Goal: Task Accomplishment & Management: Manage account settings

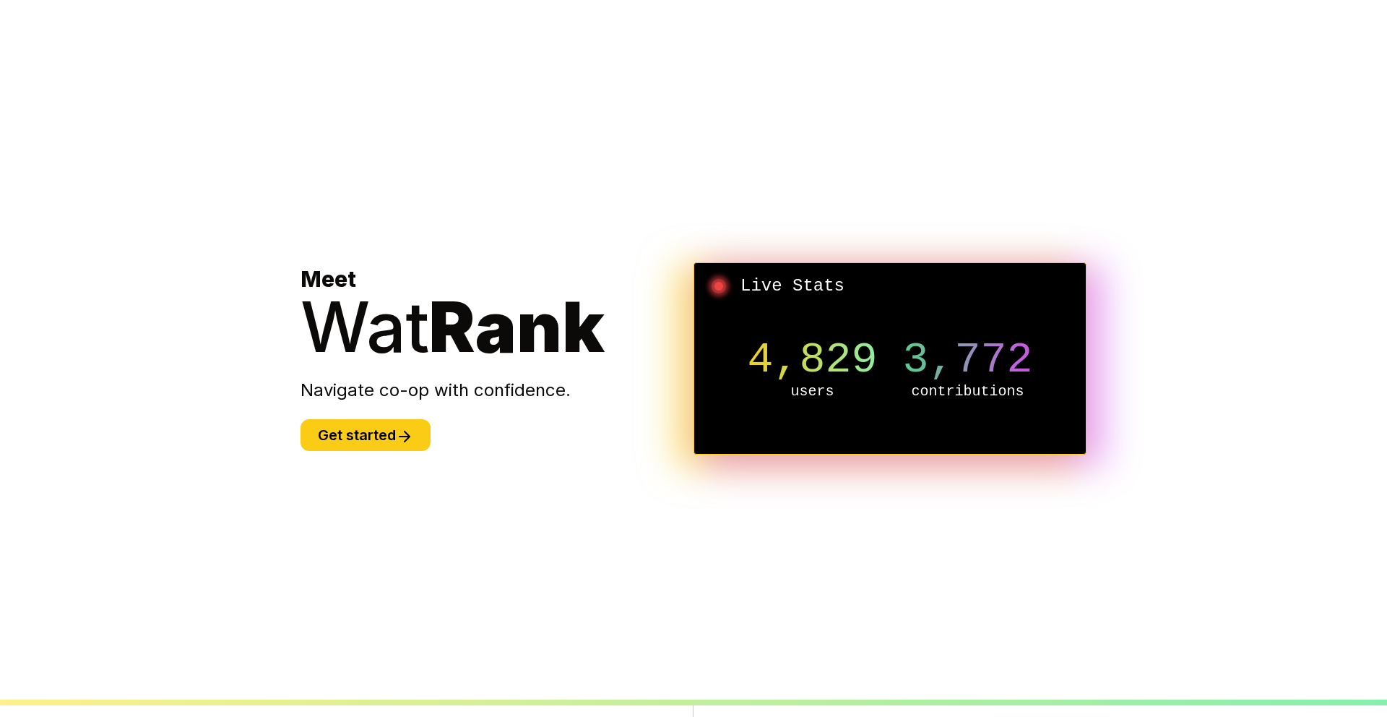
click at [382, 428] on button "Get started" at bounding box center [366, 435] width 130 height 32
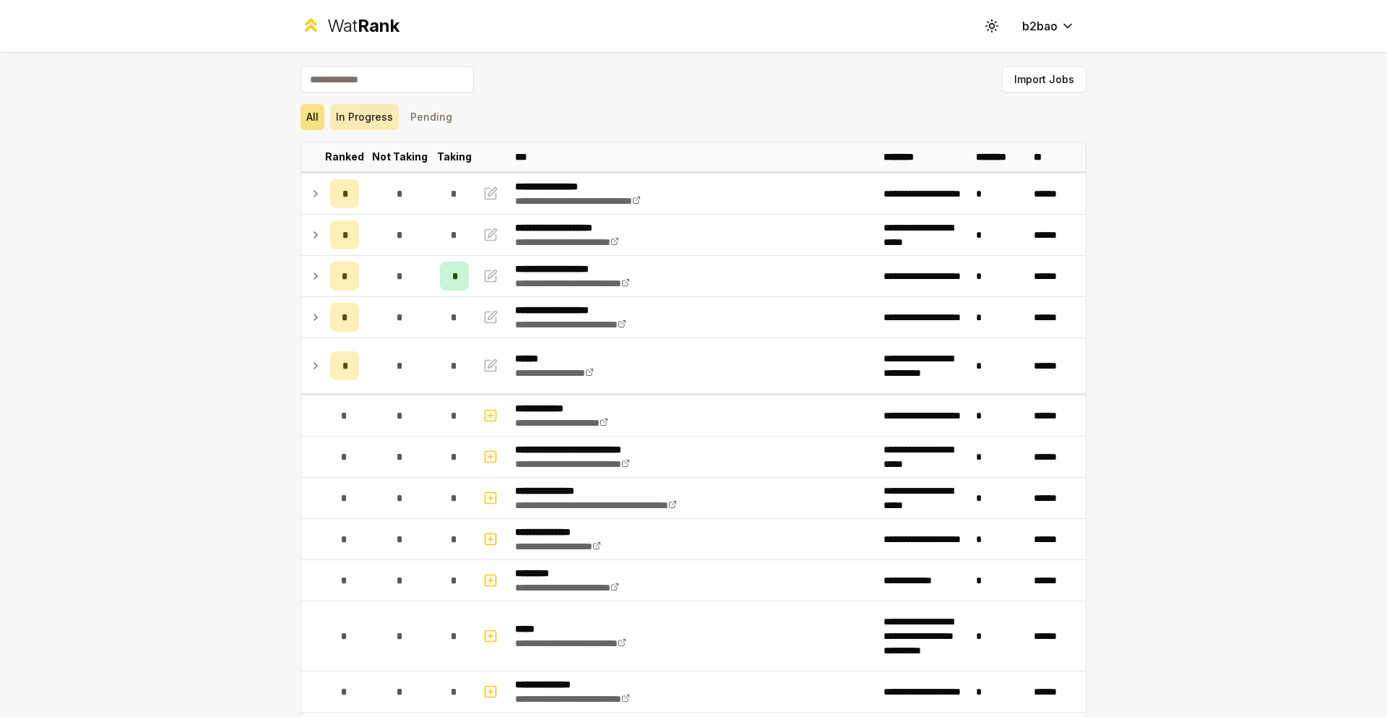
click at [363, 125] on button "In Progress" at bounding box center [364, 117] width 69 height 26
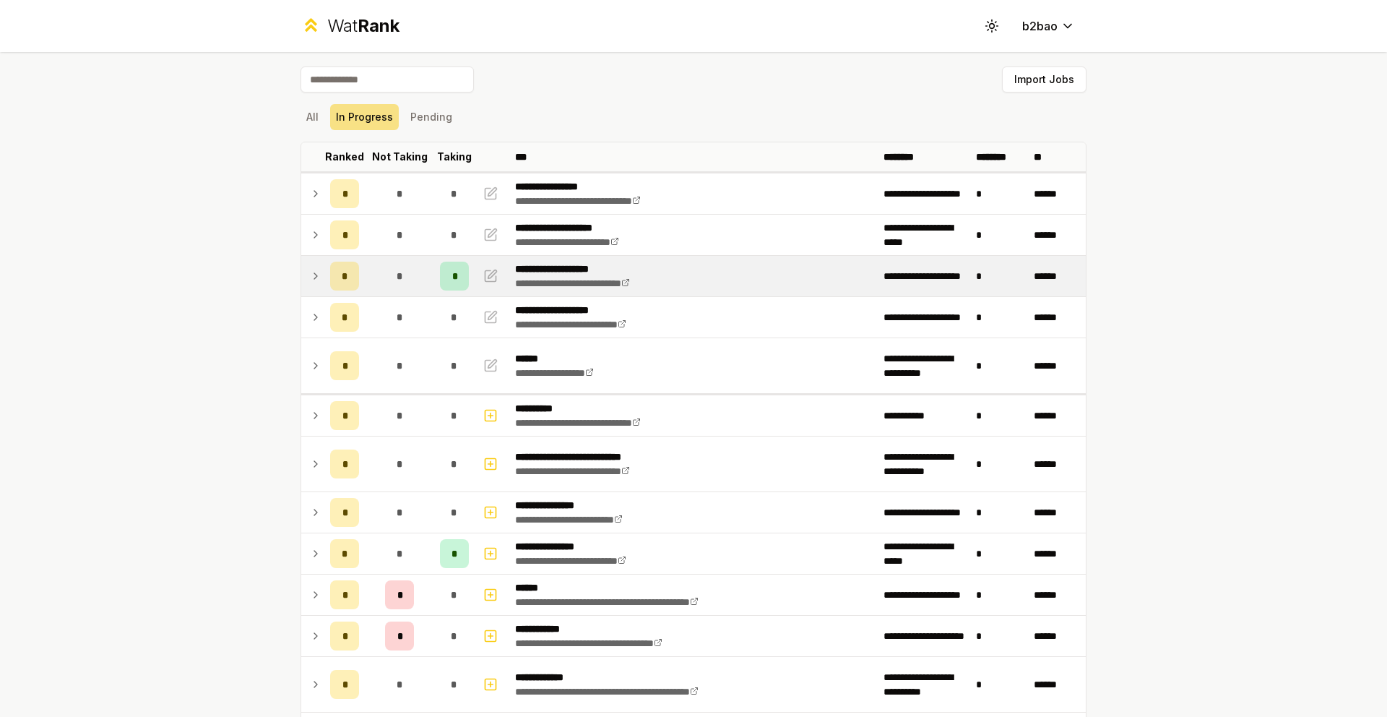
click at [454, 282] on div "*" at bounding box center [454, 275] width 29 height 29
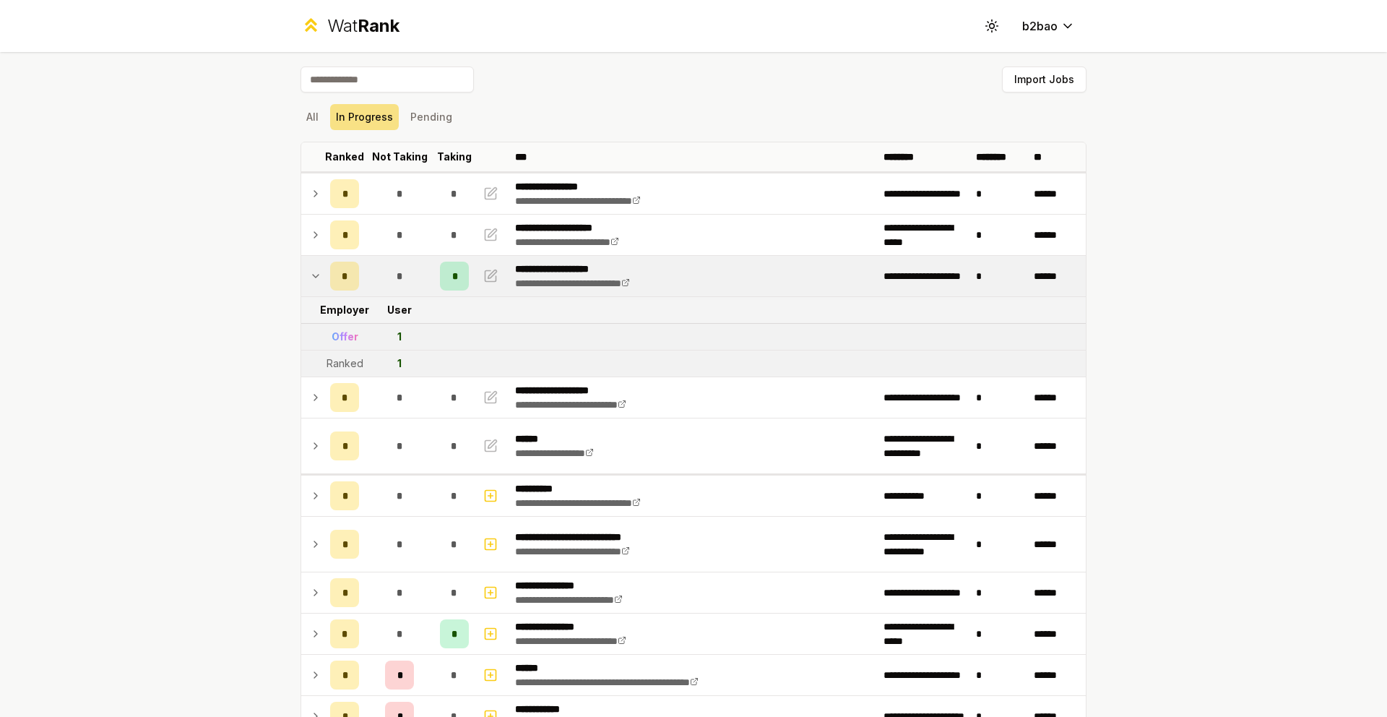
click at [358, 25] on span "Rank" at bounding box center [379, 25] width 42 height 21
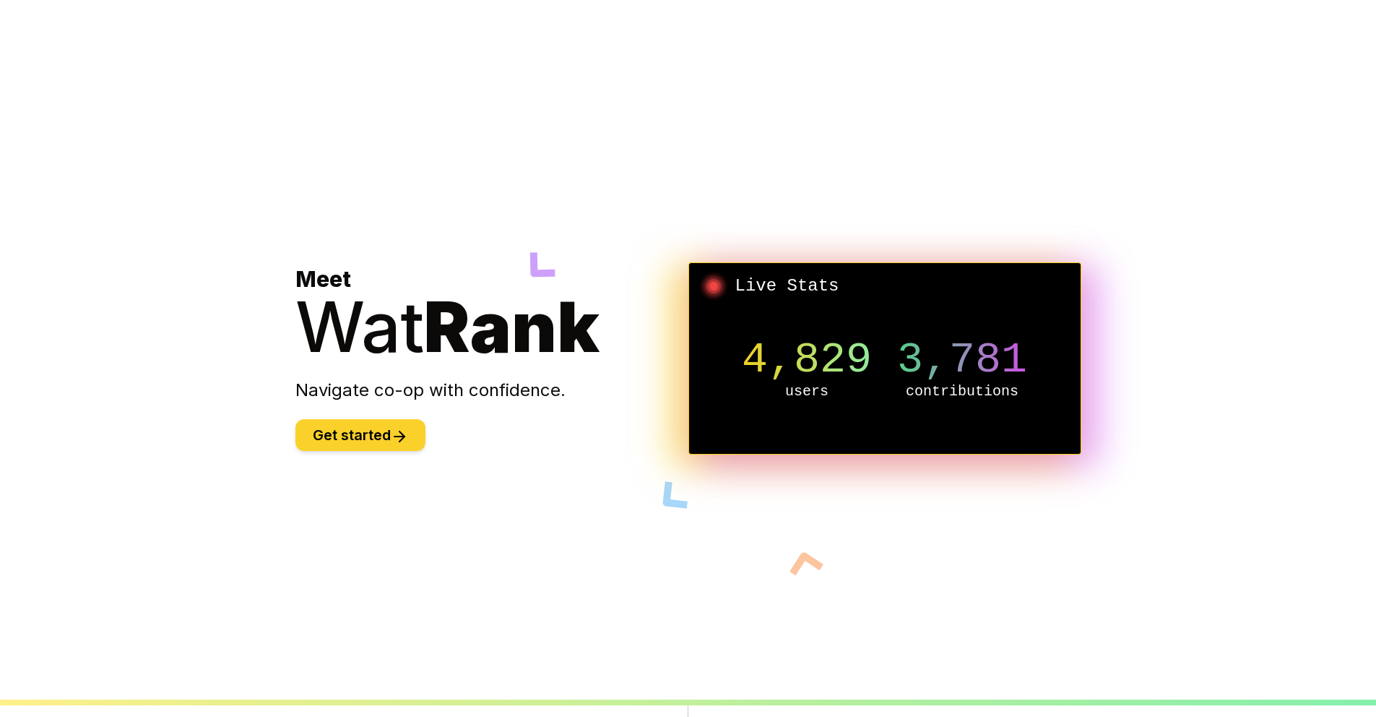
click at [398, 427] on button "Get started" at bounding box center [360, 435] width 130 height 32
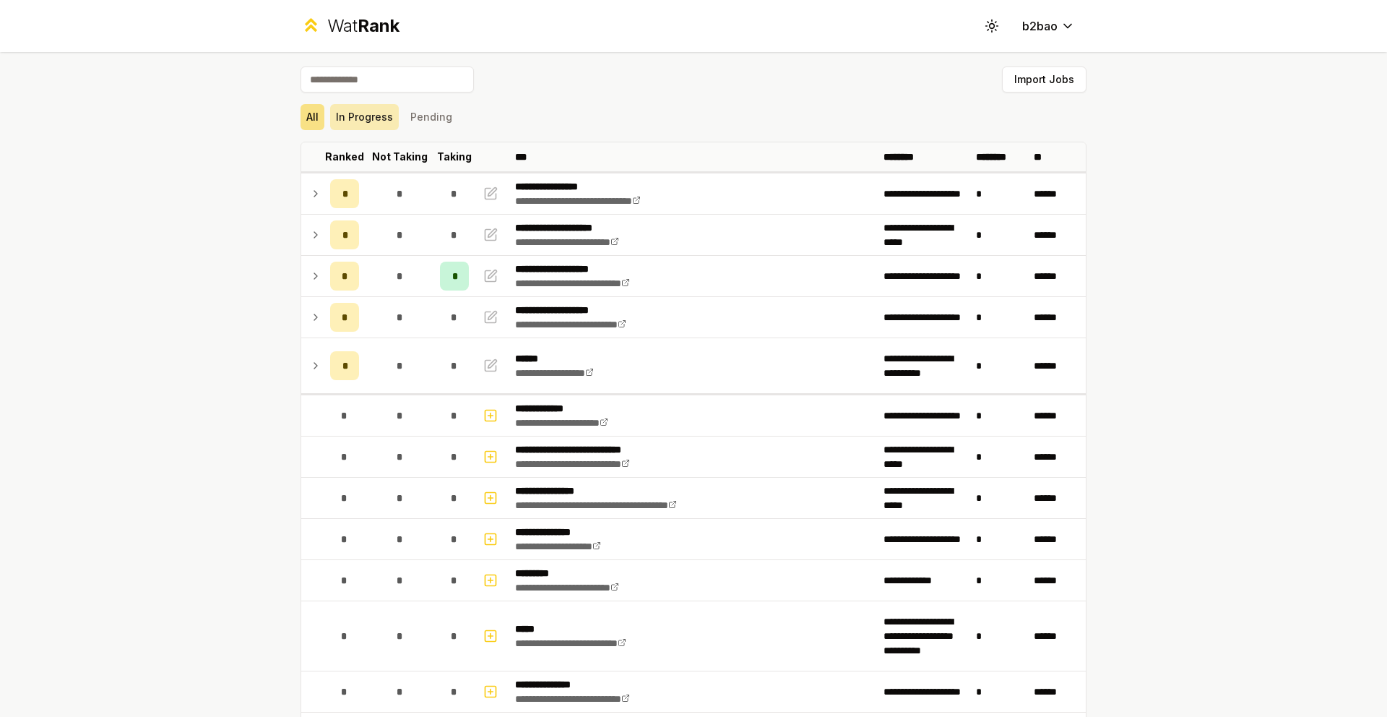
click at [345, 124] on button "In Progress" at bounding box center [364, 117] width 69 height 26
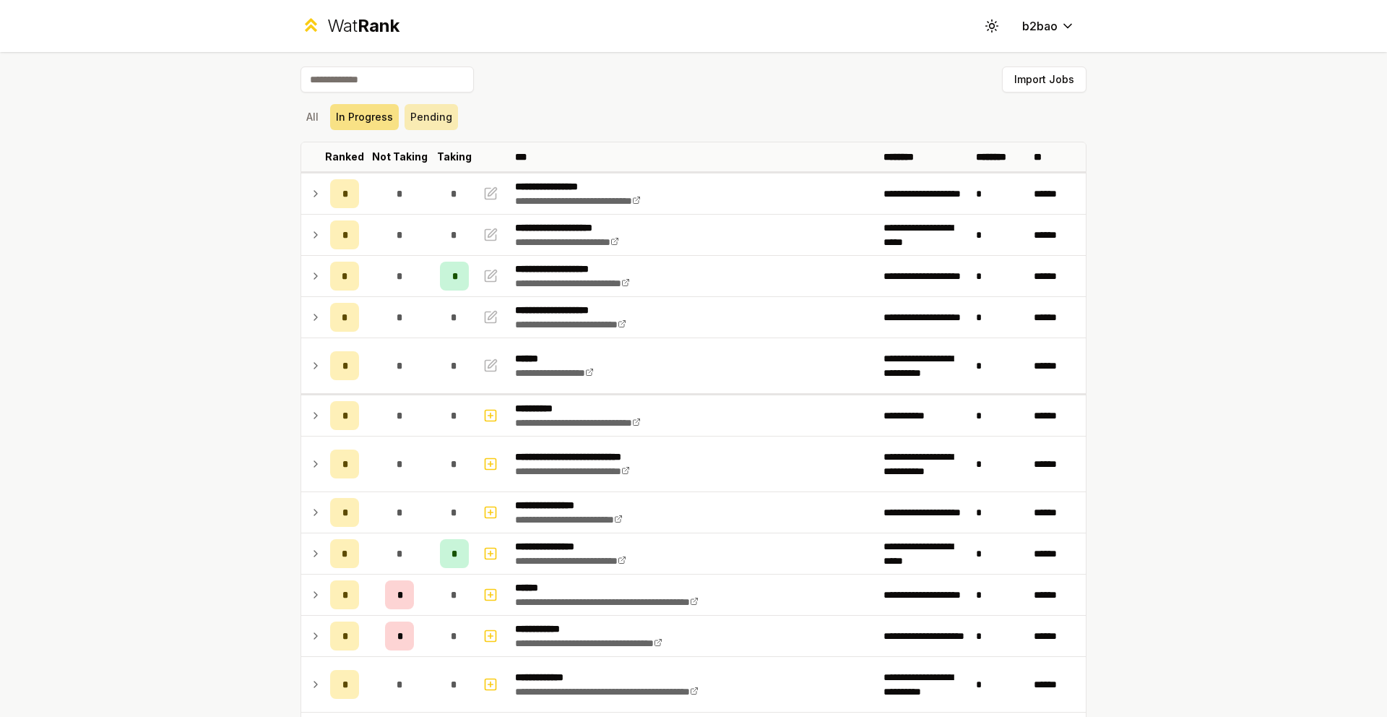
click at [412, 118] on button "Pending" at bounding box center [431, 117] width 53 height 26
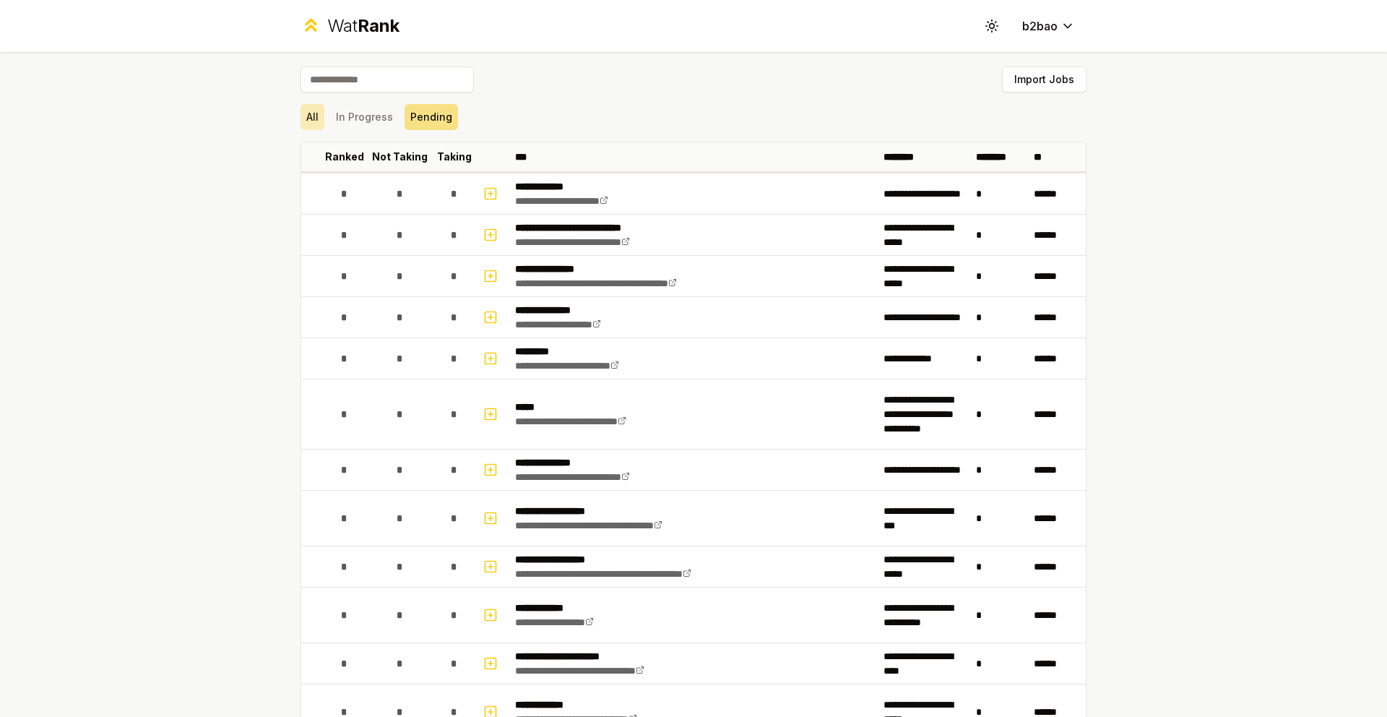
click at [308, 118] on button "All" at bounding box center [313, 117] width 24 height 26
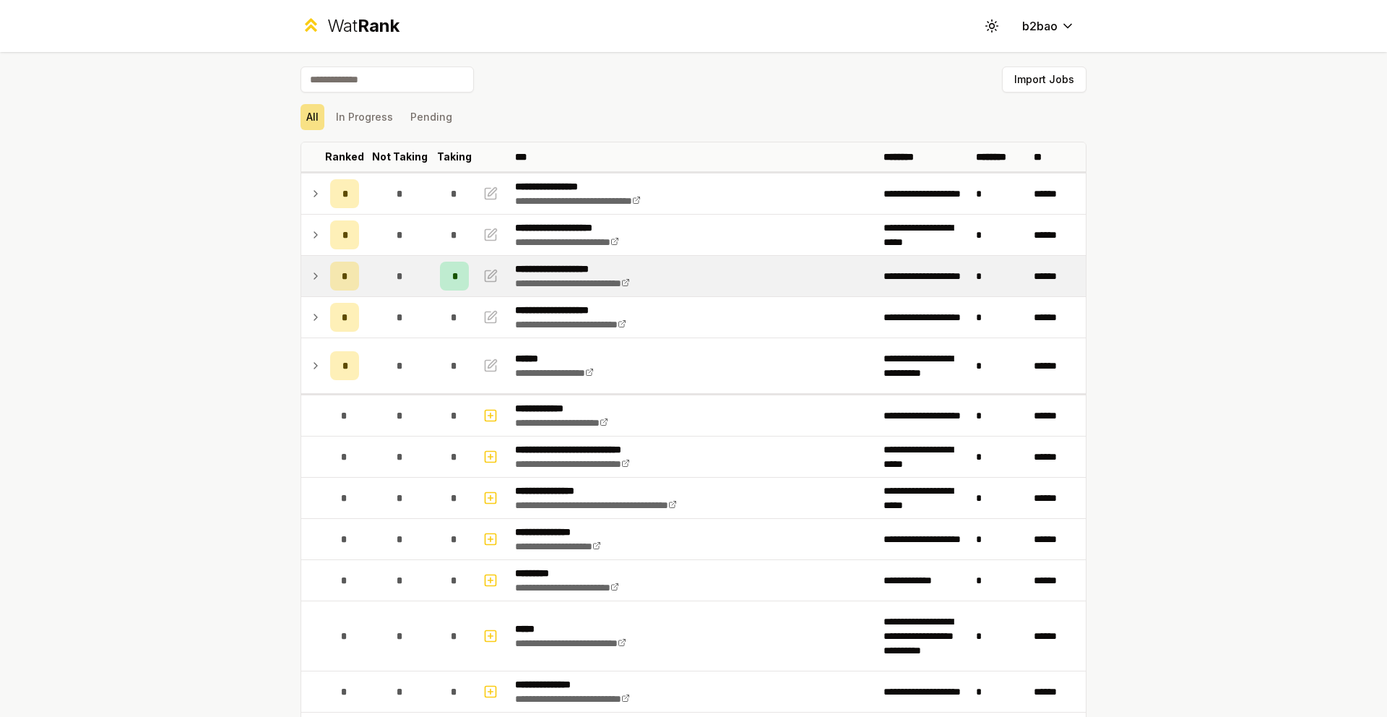
click at [316, 276] on icon at bounding box center [316, 275] width 12 height 17
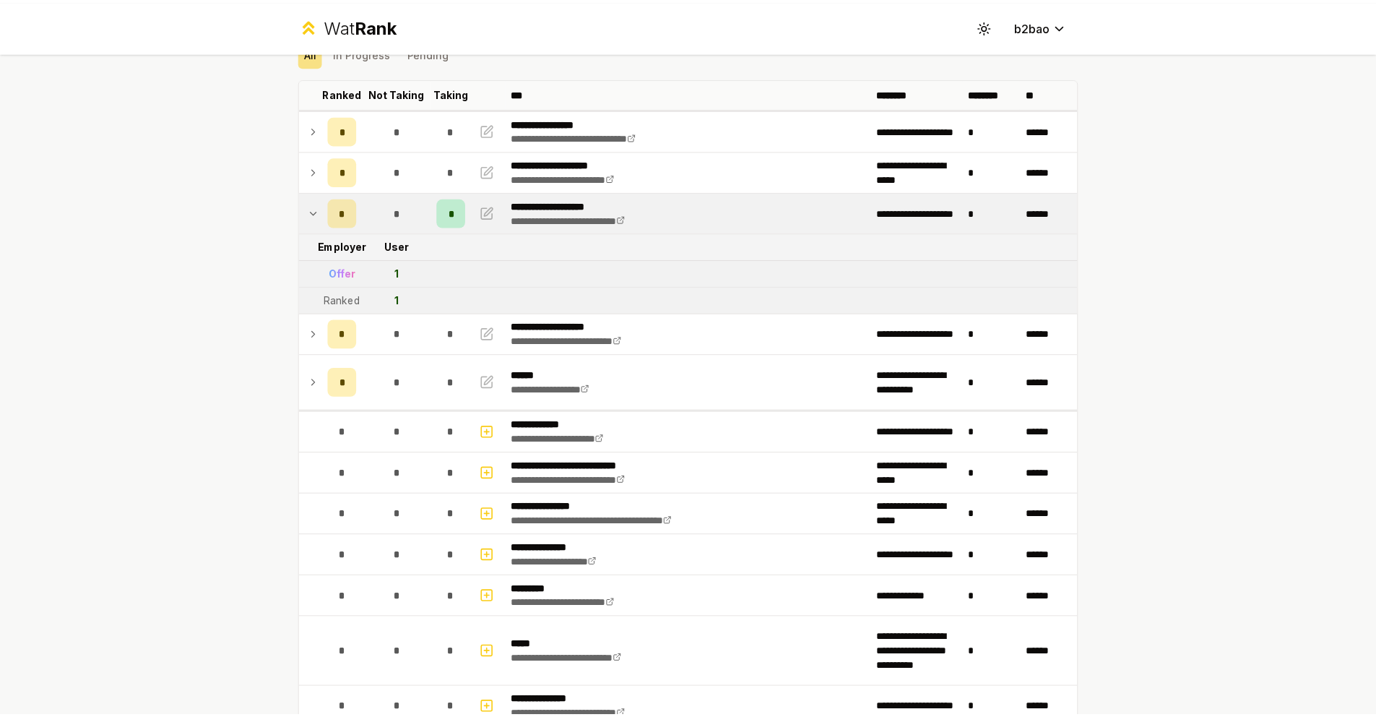
scroll to position [44, 0]
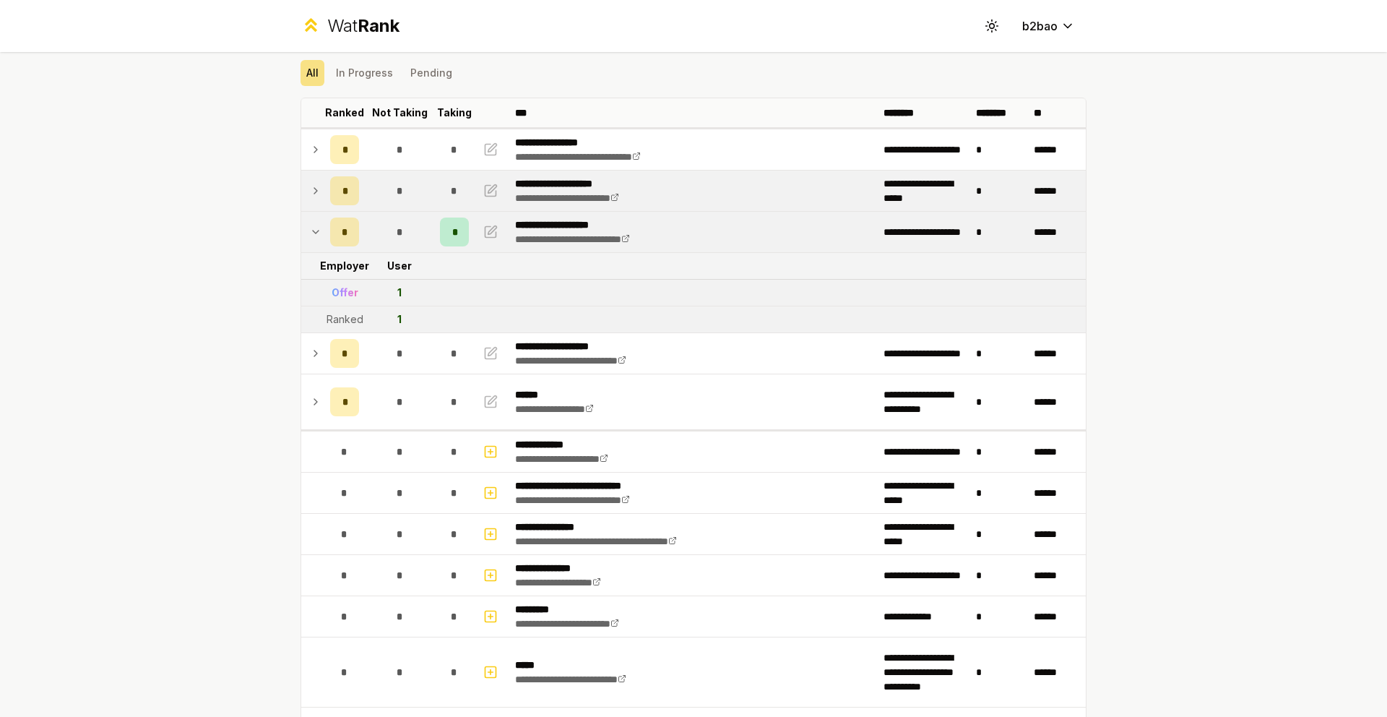
click at [310, 186] on icon at bounding box center [316, 190] width 12 height 17
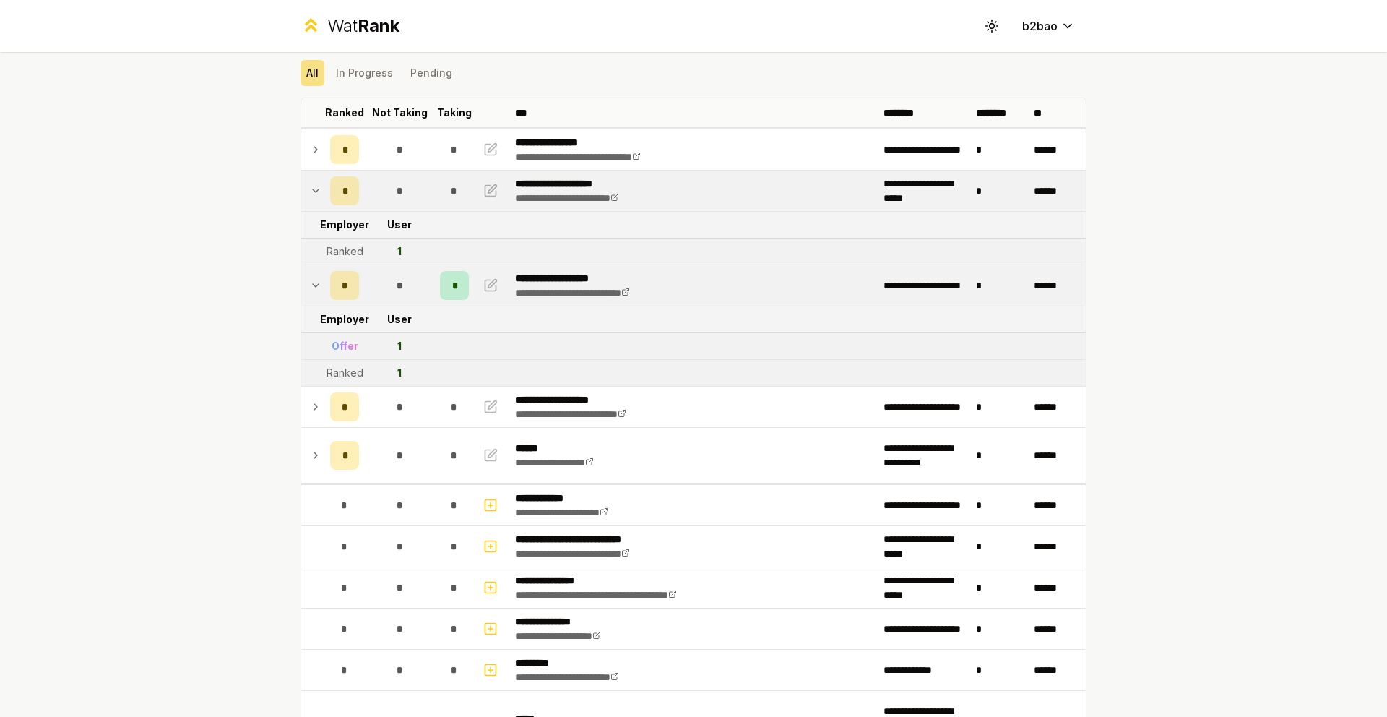
click at [335, 17] on div "Wat Rank" at bounding box center [363, 25] width 72 height 23
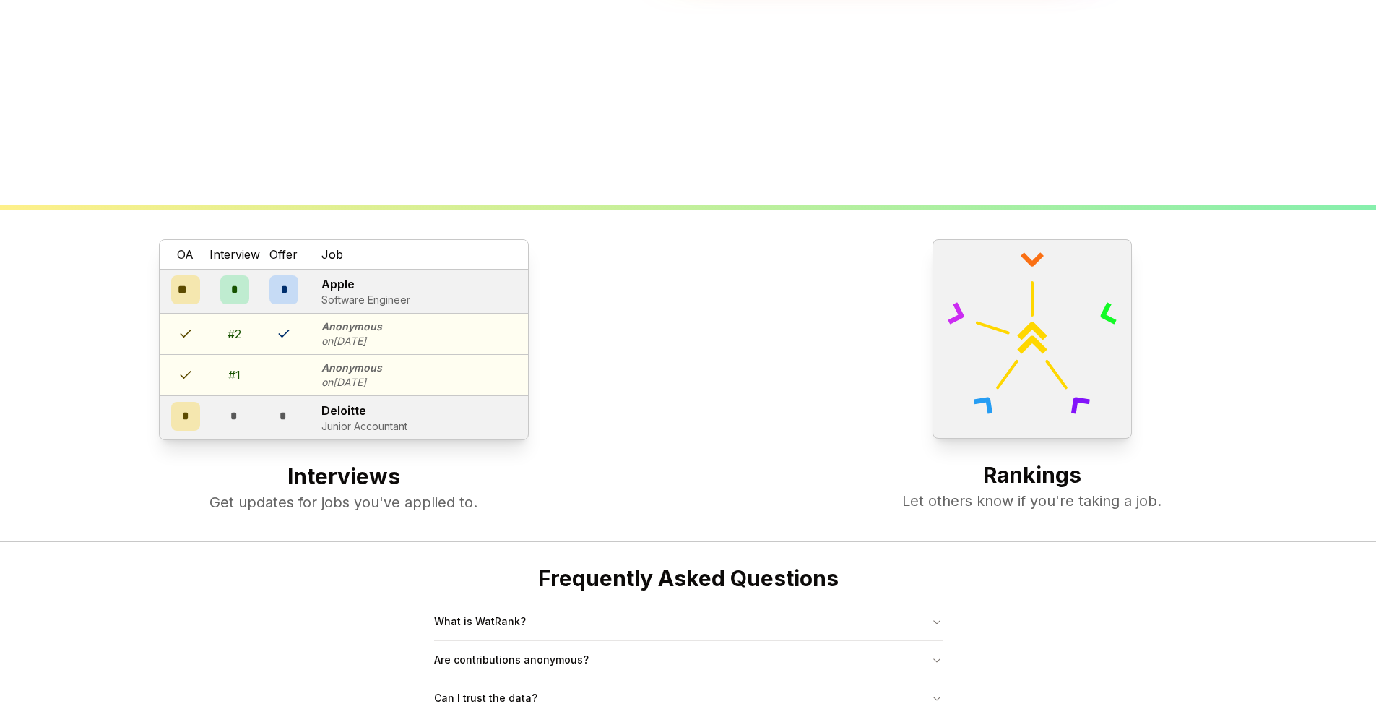
scroll to position [556, 0]
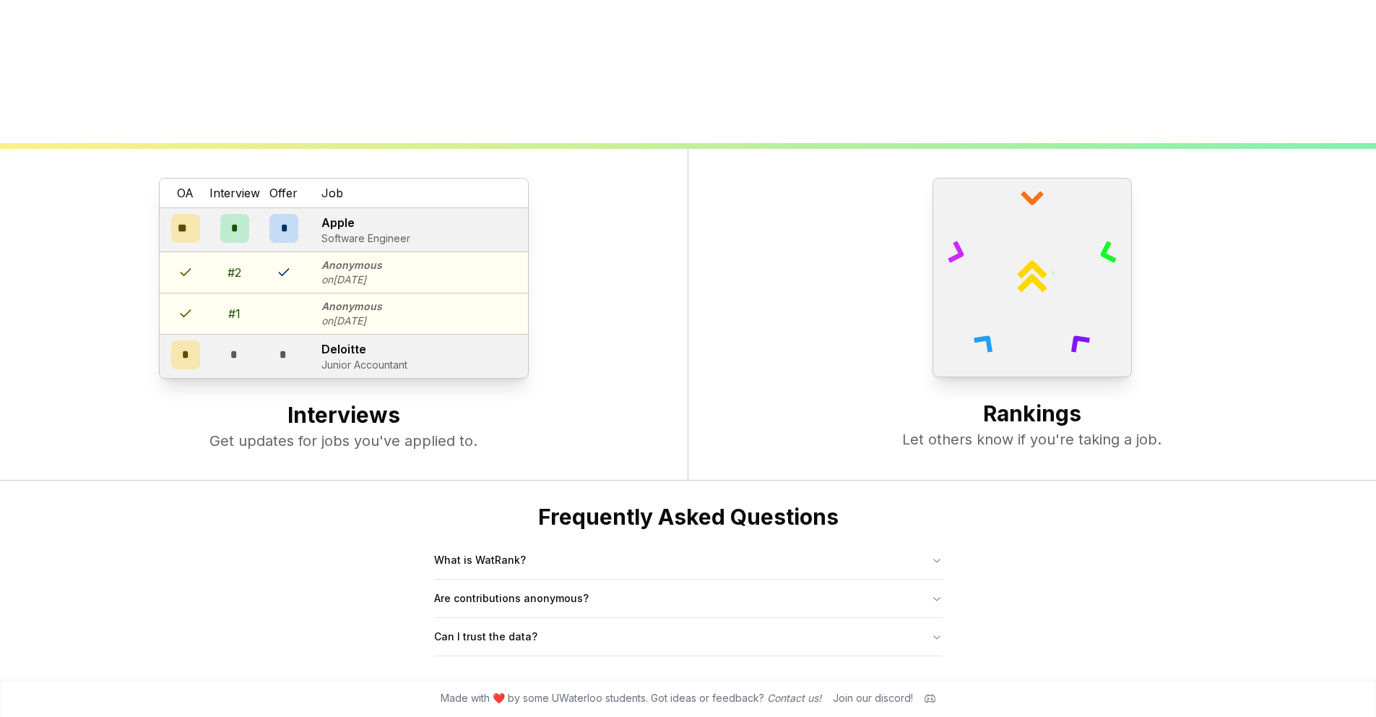
click at [931, 699] on icon at bounding box center [930, 698] width 11 height 11
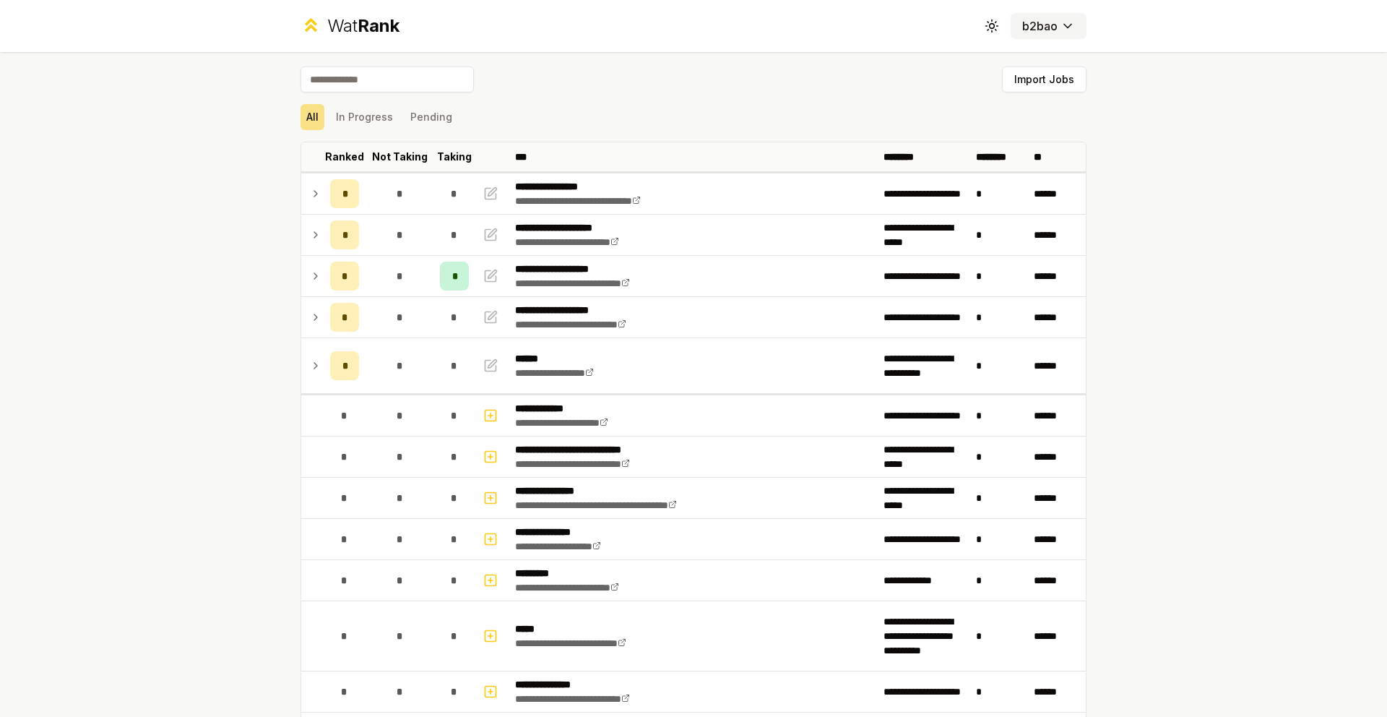
click at [1053, 24] on html "**********" at bounding box center [693, 358] width 1387 height 717
click at [1103, 30] on html "**********" at bounding box center [693, 358] width 1387 height 717
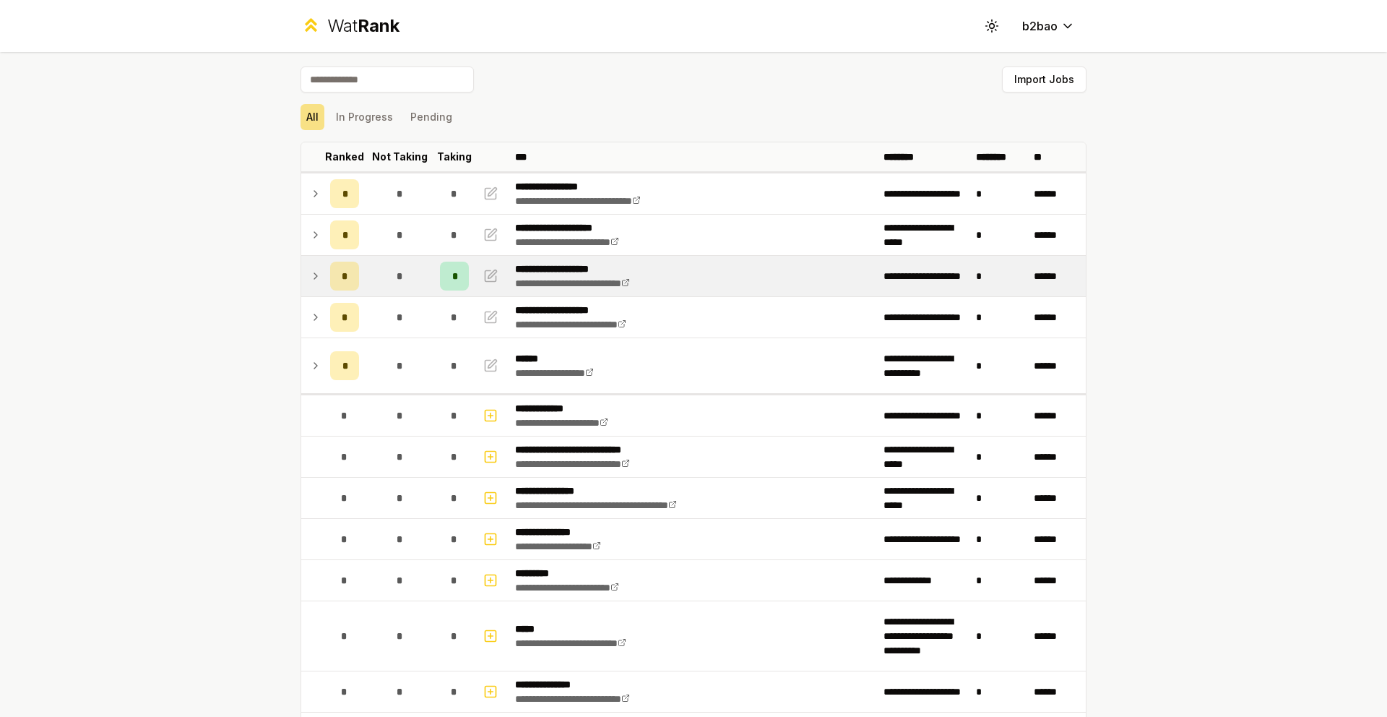
click at [310, 272] on icon at bounding box center [316, 275] width 12 height 17
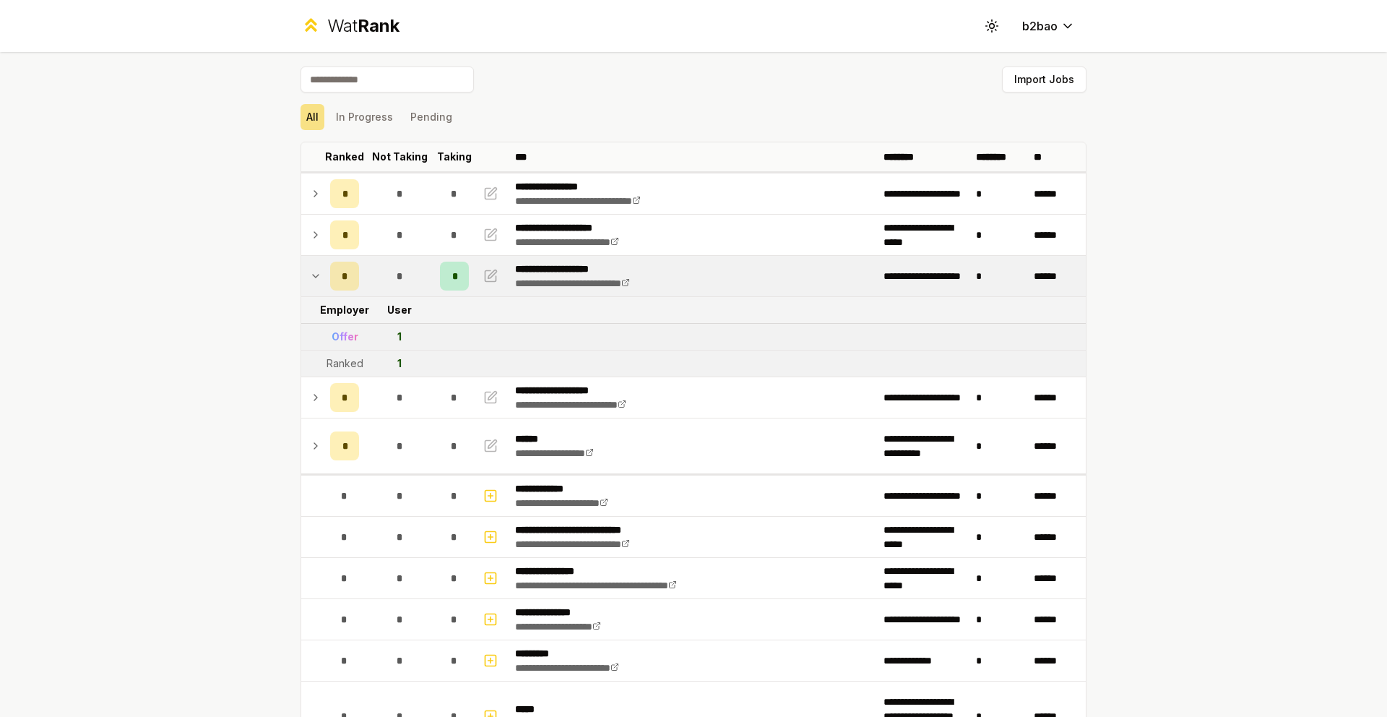
click at [310, 274] on icon at bounding box center [316, 275] width 12 height 17
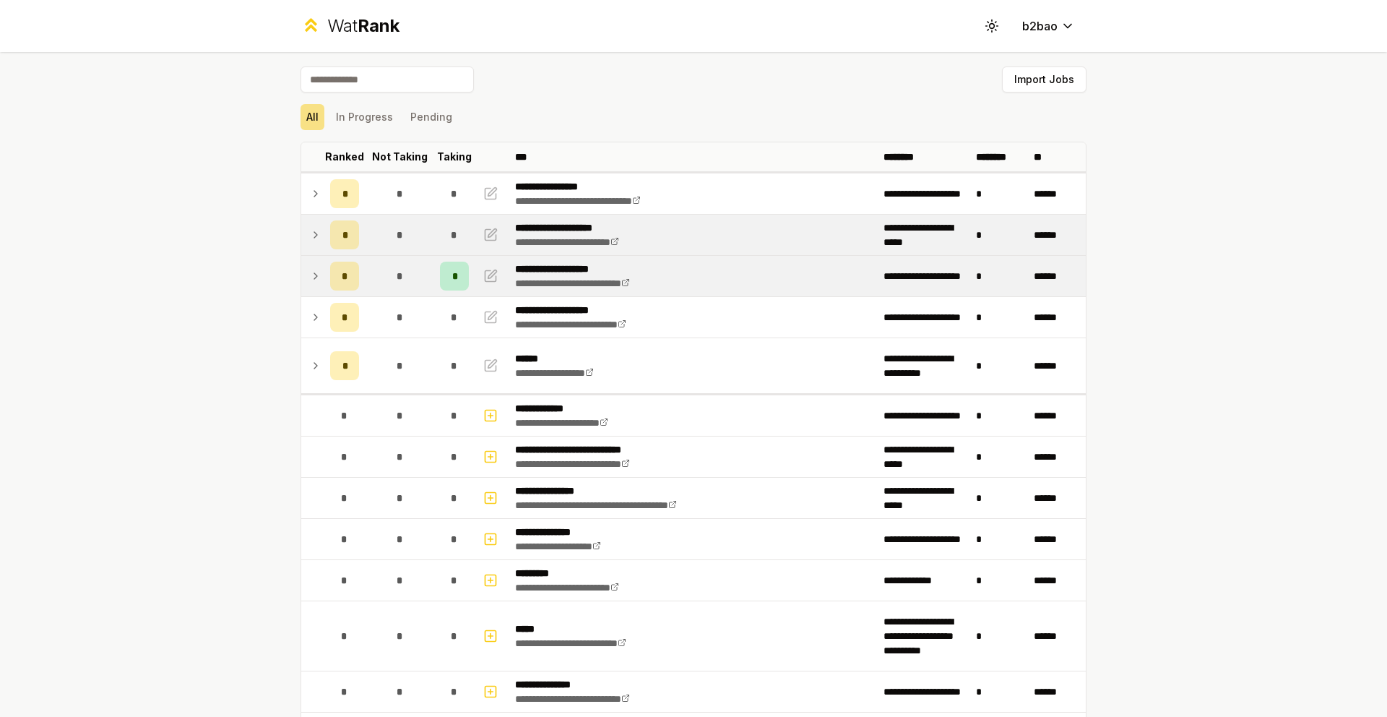
click at [315, 235] on icon at bounding box center [316, 234] width 12 height 17
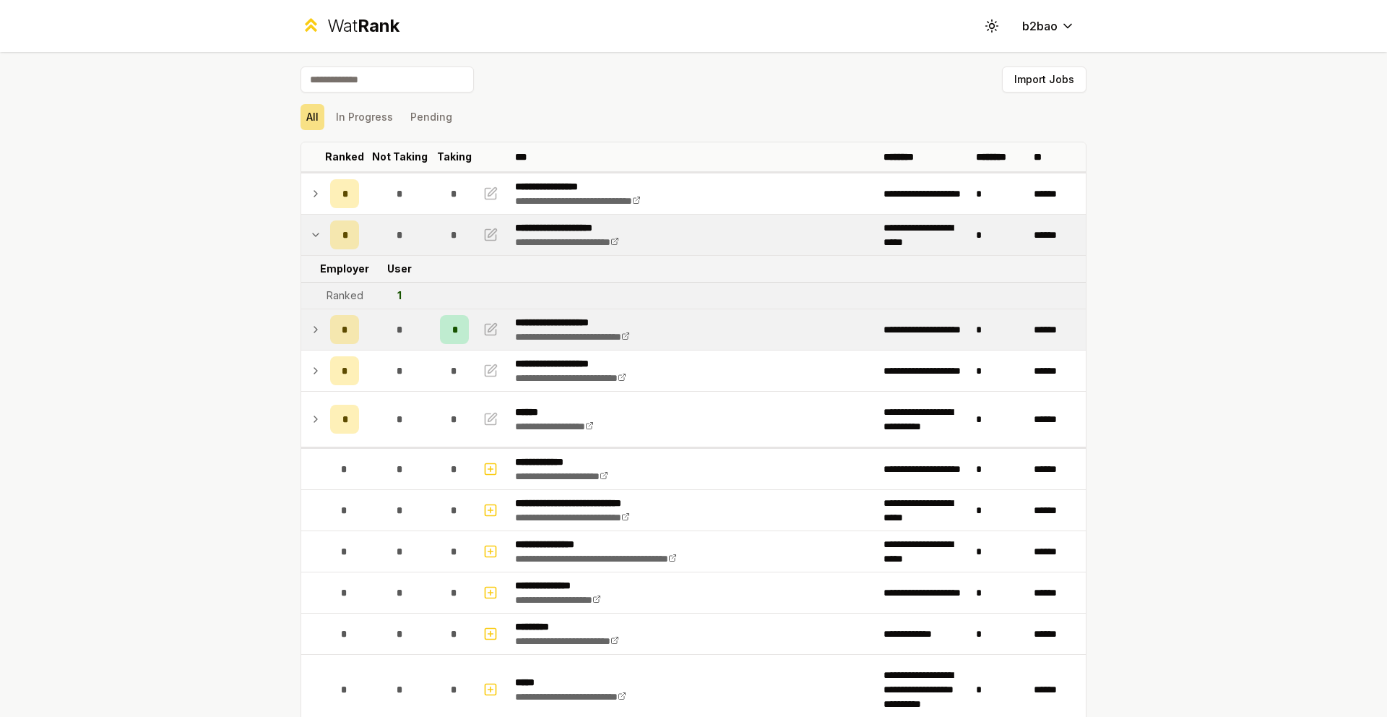
click at [315, 235] on icon at bounding box center [316, 234] width 12 height 17
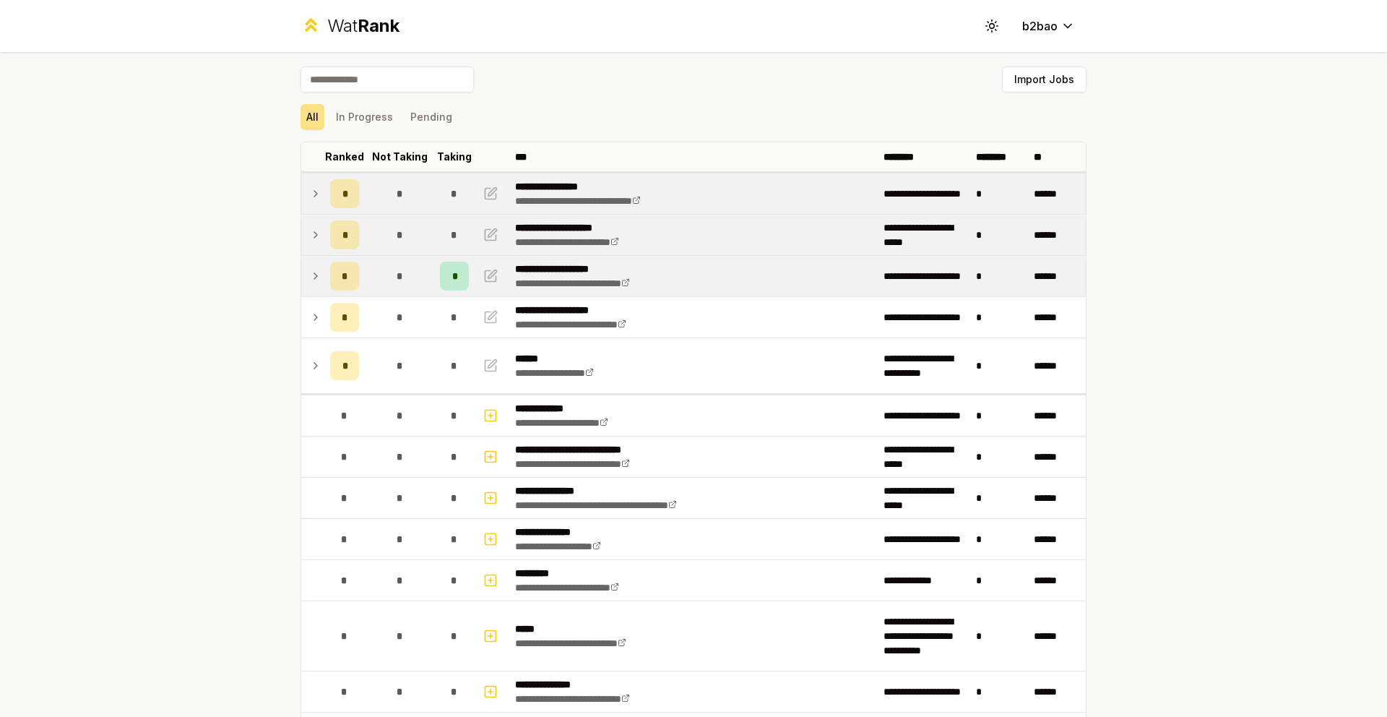
click at [313, 195] on icon at bounding box center [316, 193] width 12 height 17
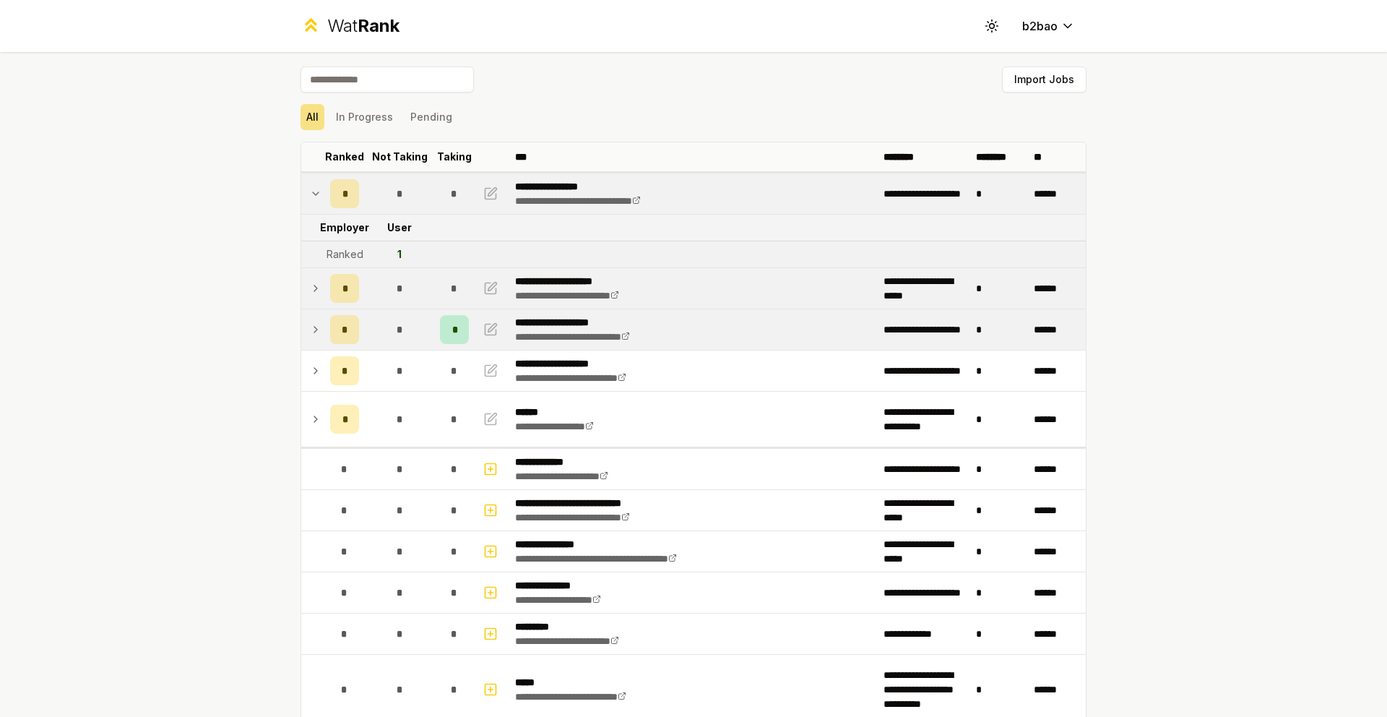
click at [313, 194] on icon at bounding box center [316, 193] width 12 height 17
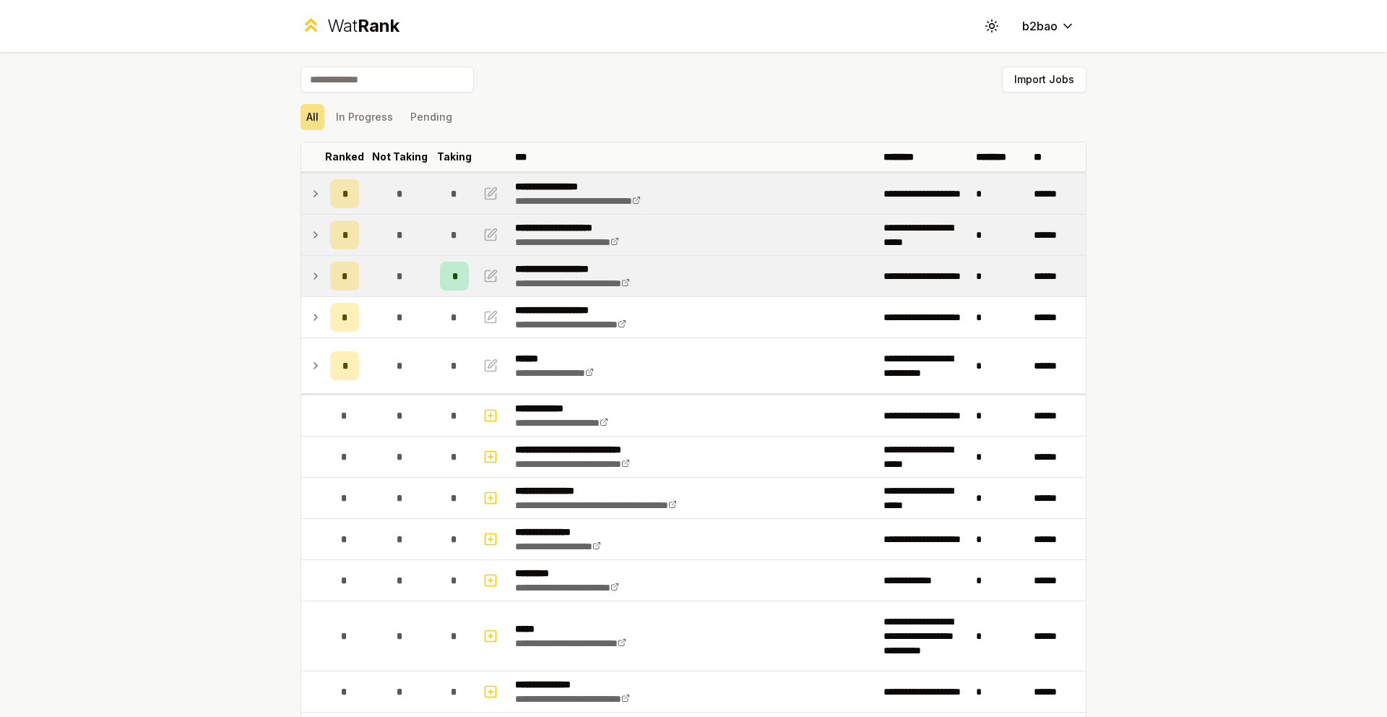
click at [313, 194] on icon at bounding box center [316, 193] width 12 height 17
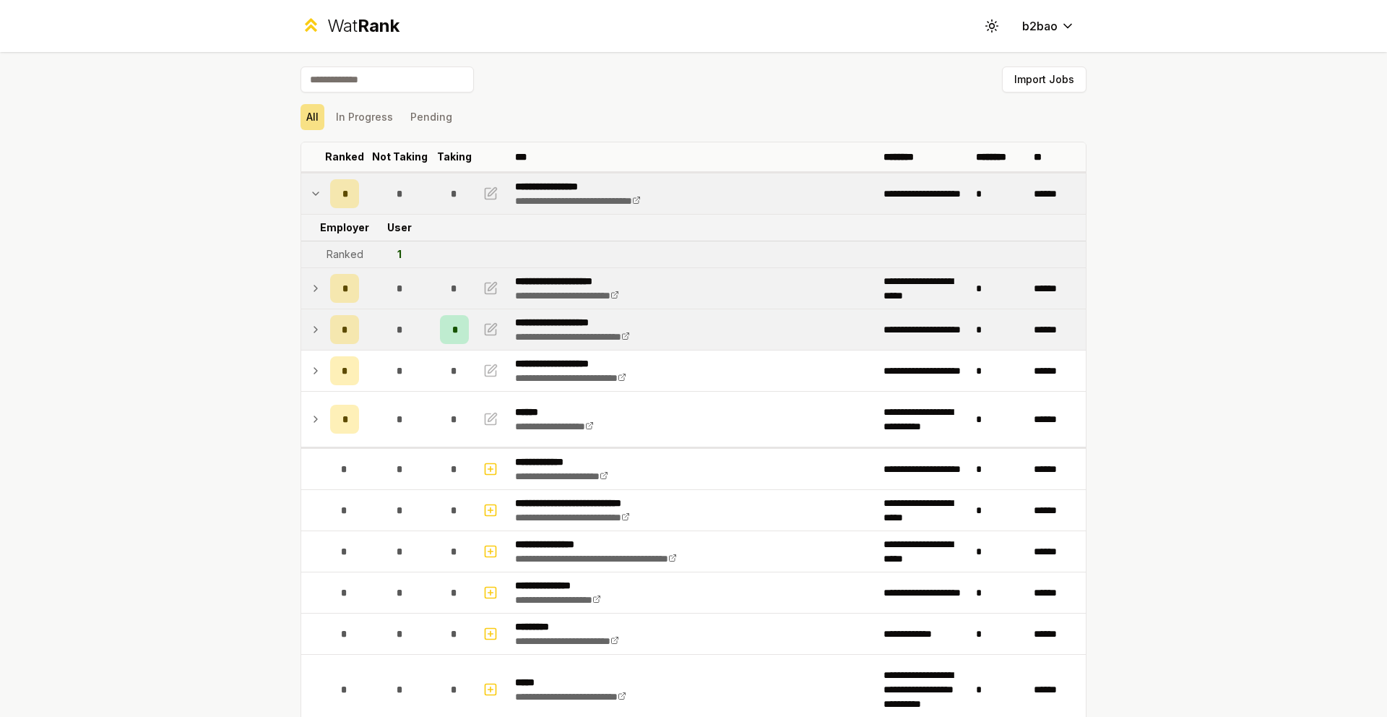
click at [313, 194] on icon at bounding box center [316, 193] width 12 height 17
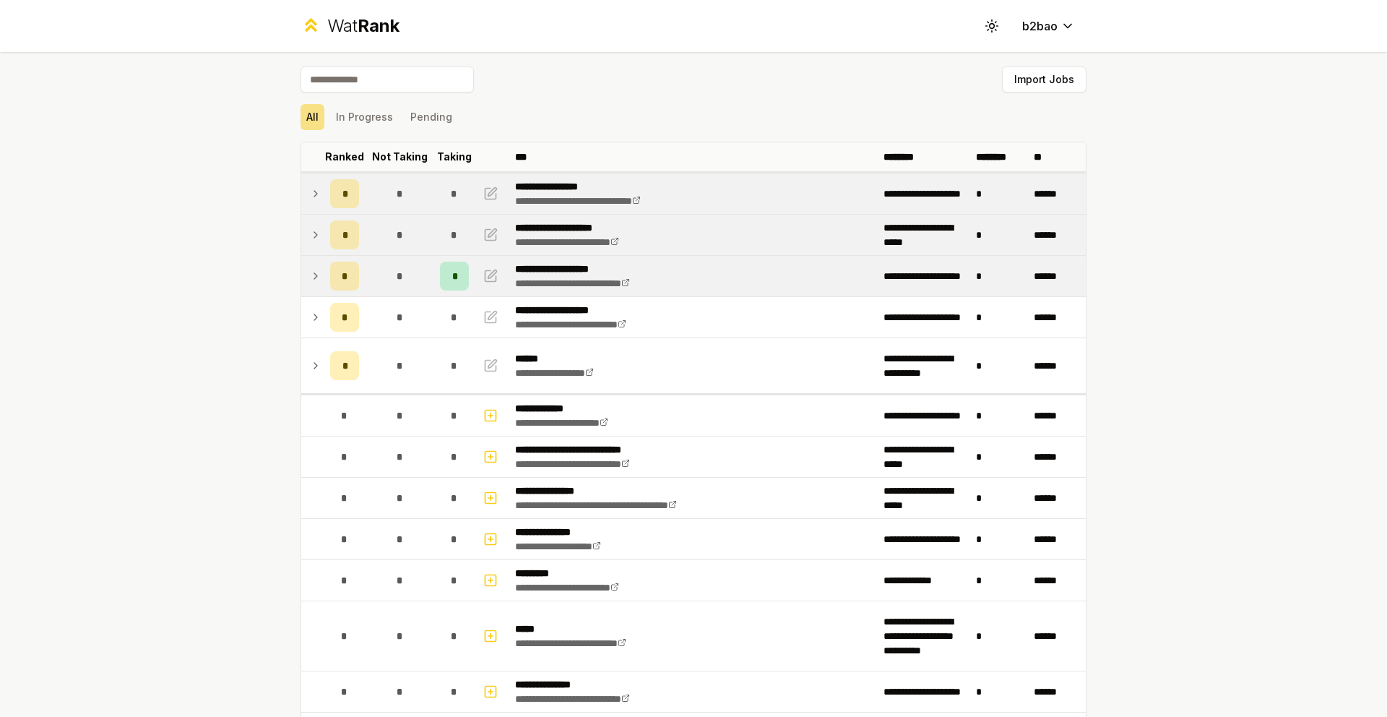
click at [310, 235] on icon at bounding box center [316, 234] width 12 height 17
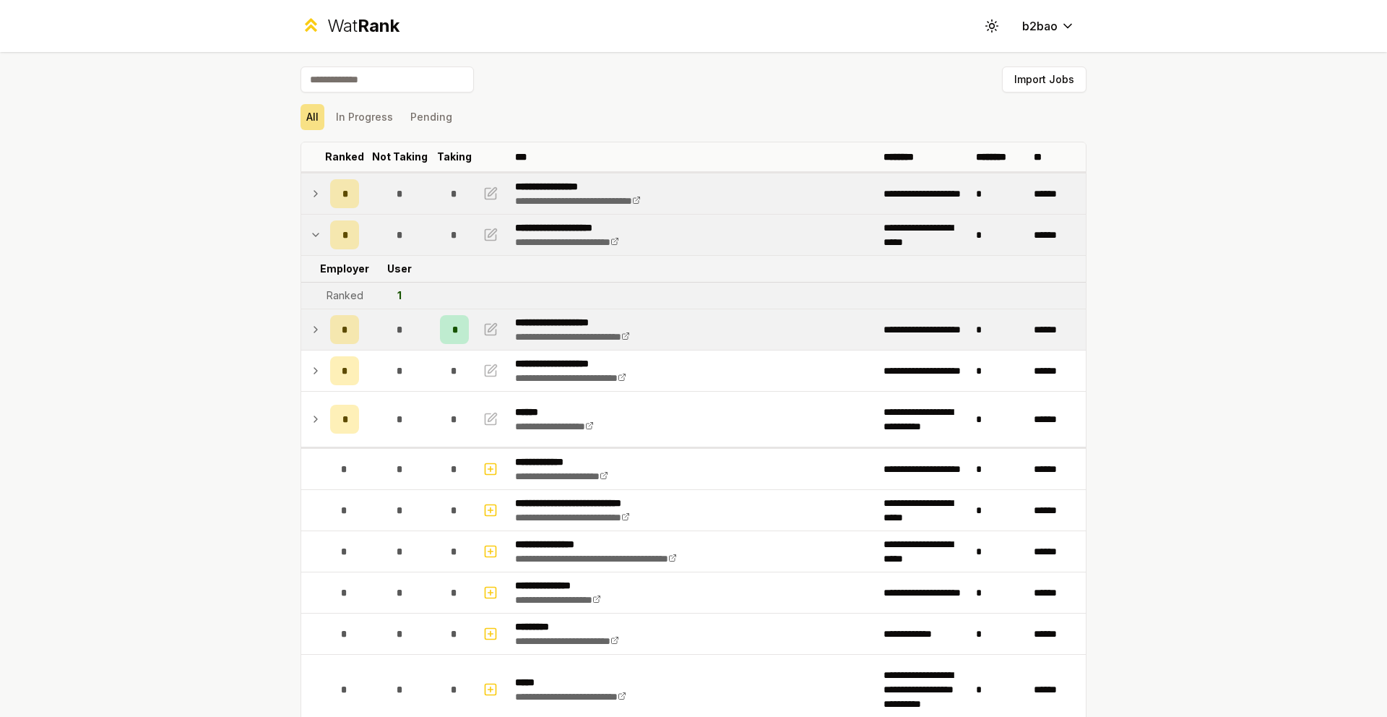
click at [310, 235] on icon at bounding box center [316, 234] width 12 height 17
